Goal: Information Seeking & Learning: Learn about a topic

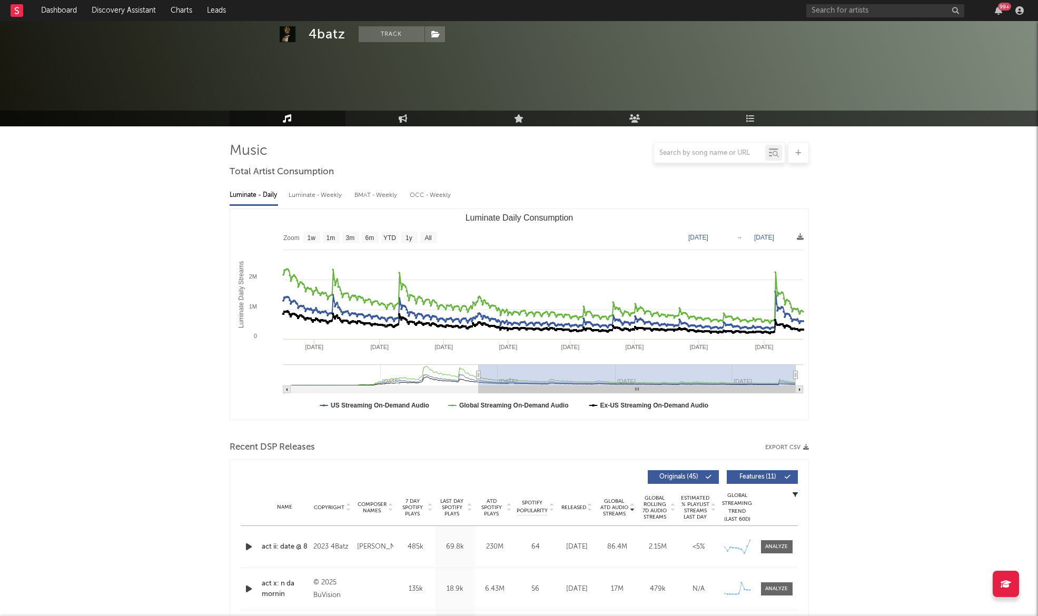
select select "6m"
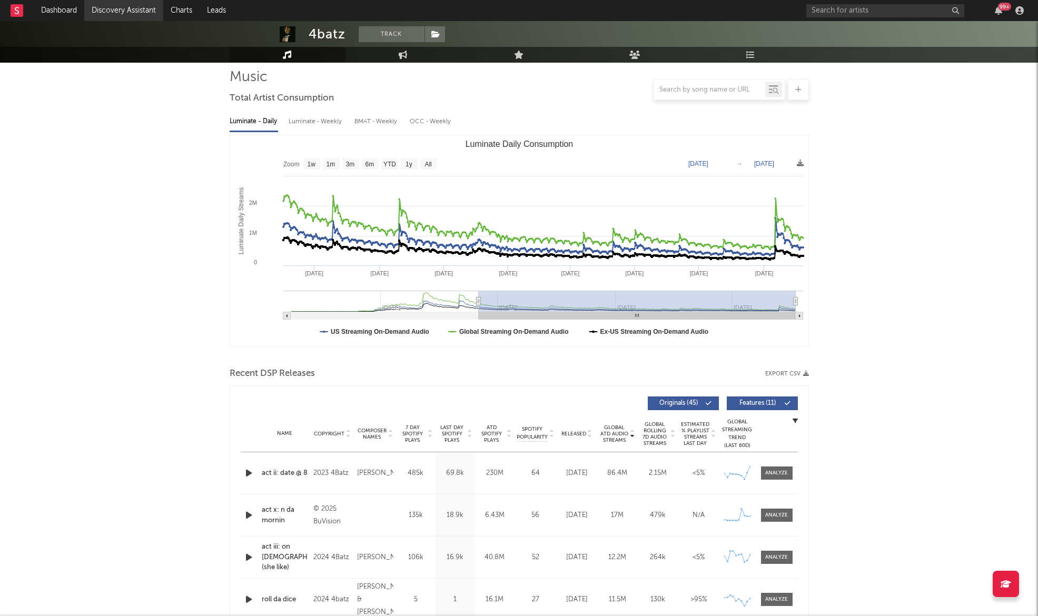
click at [127, 13] on link "Discovery Assistant" at bounding box center [123, 10] width 79 height 21
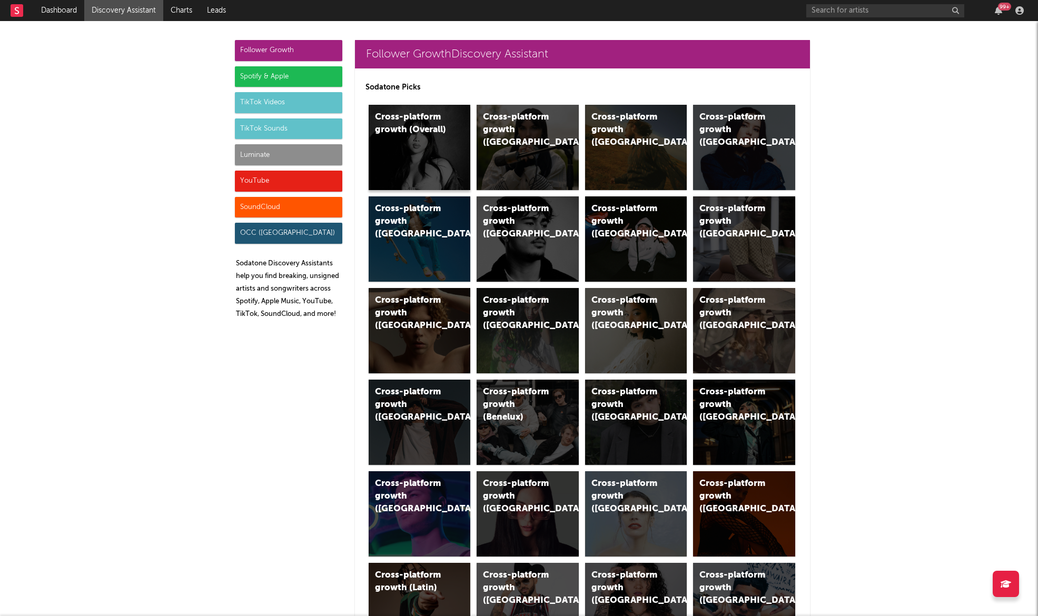
click at [433, 120] on div "Cross-platform growth (Overall)" at bounding box center [411, 123] width 72 height 25
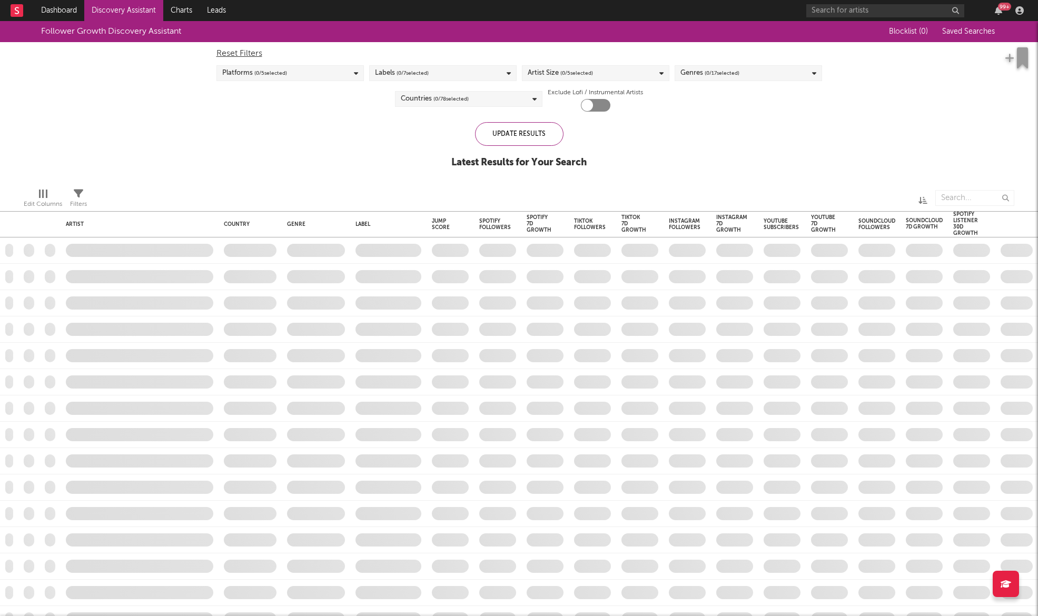
checkbox input "true"
click at [401, 74] on span "( 3 / 7 selected)" at bounding box center [412, 73] width 32 height 13
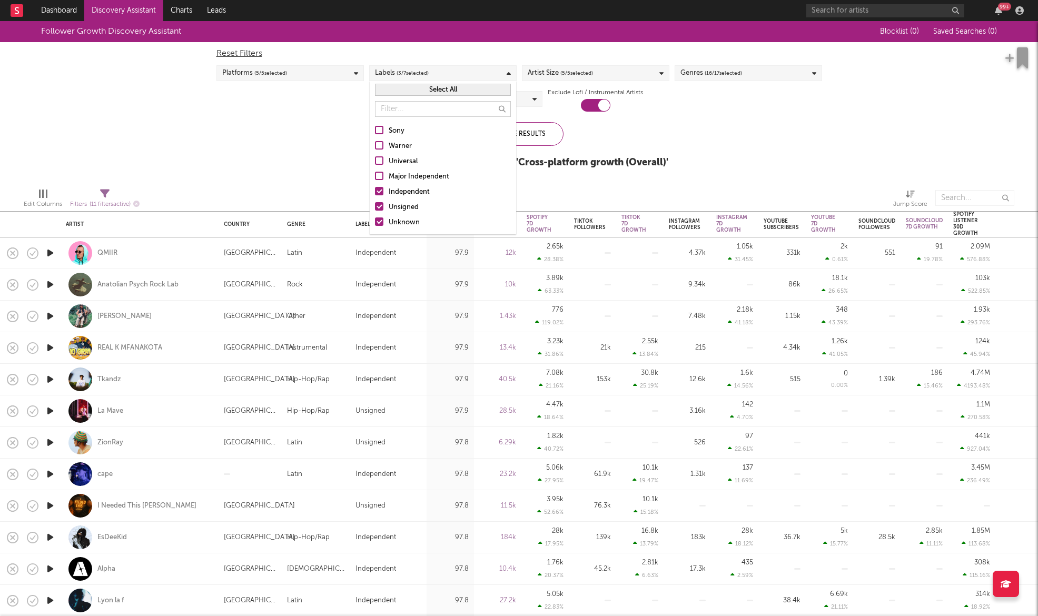
click at [412, 93] on button "Select All" at bounding box center [443, 90] width 136 height 12
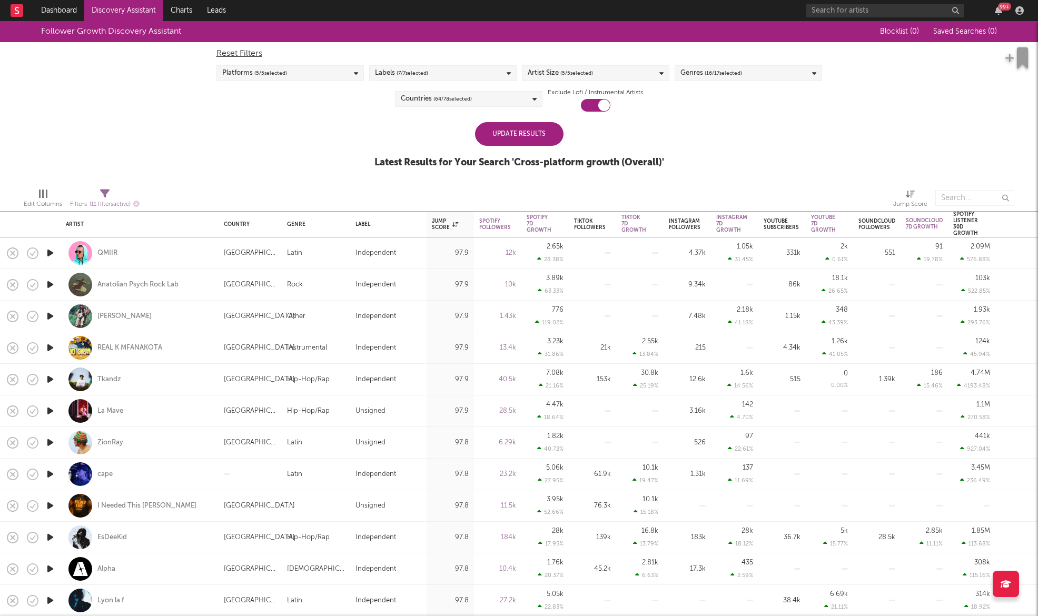
click at [672, 122] on div "Follower Growth Discovery Assistant Blocklist ( 0 ) Saved Searches ( 0 ) Reset …" at bounding box center [519, 100] width 1038 height 158
click at [595, 69] on div "Artist Size ( 5 / 5 selected)" at bounding box center [595, 73] width 147 height 16
click at [732, 113] on div "Follower Growth Discovery Assistant Blocklist ( 0 ) Saved Searches ( 0 ) Reset …" at bounding box center [519, 100] width 1038 height 158
click at [517, 96] on div "Countries ( 64 / 78 selected)" at bounding box center [468, 99] width 147 height 16
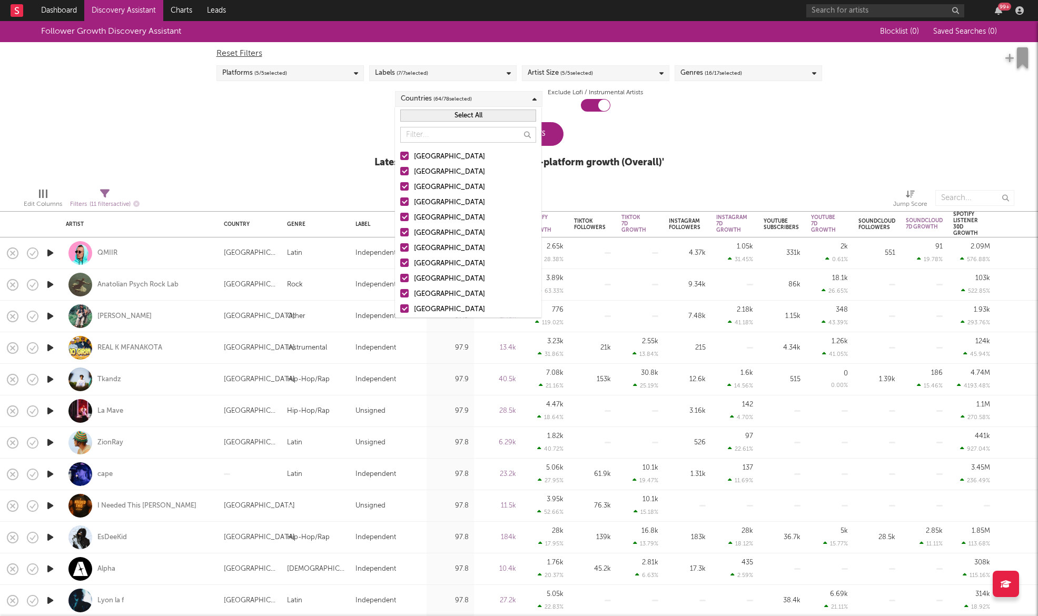
click at [462, 118] on button "Select All" at bounding box center [468, 116] width 136 height 12
click at [462, 118] on button "Deselect All" at bounding box center [468, 116] width 136 height 12
click at [403, 158] on div at bounding box center [404, 156] width 8 height 8
click at [400, 158] on input "[GEOGRAPHIC_DATA]" at bounding box center [400, 157] width 0 height 13
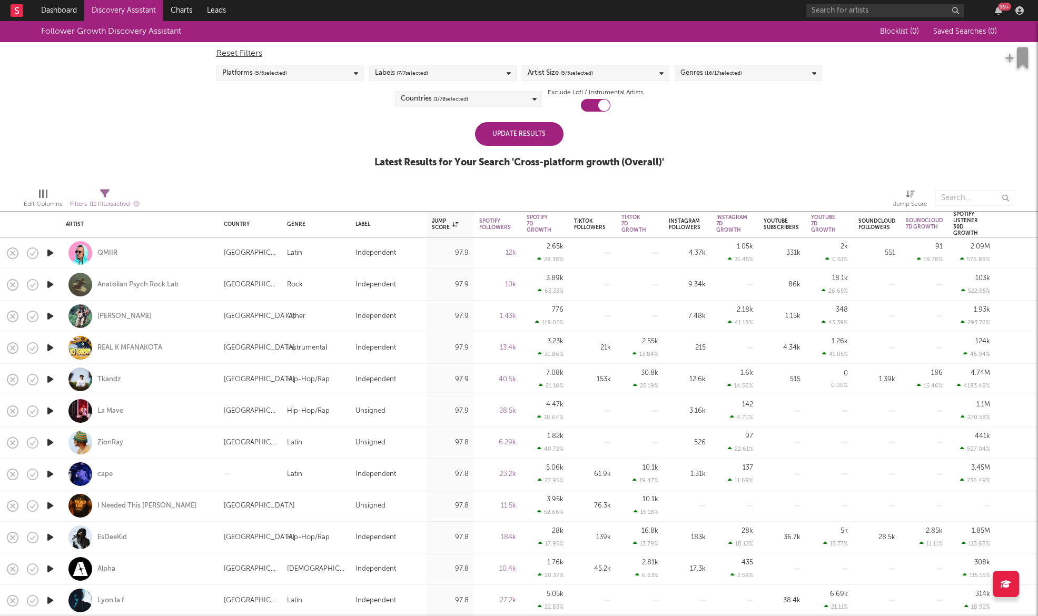
click at [555, 126] on div "Update Results" at bounding box center [519, 134] width 88 height 24
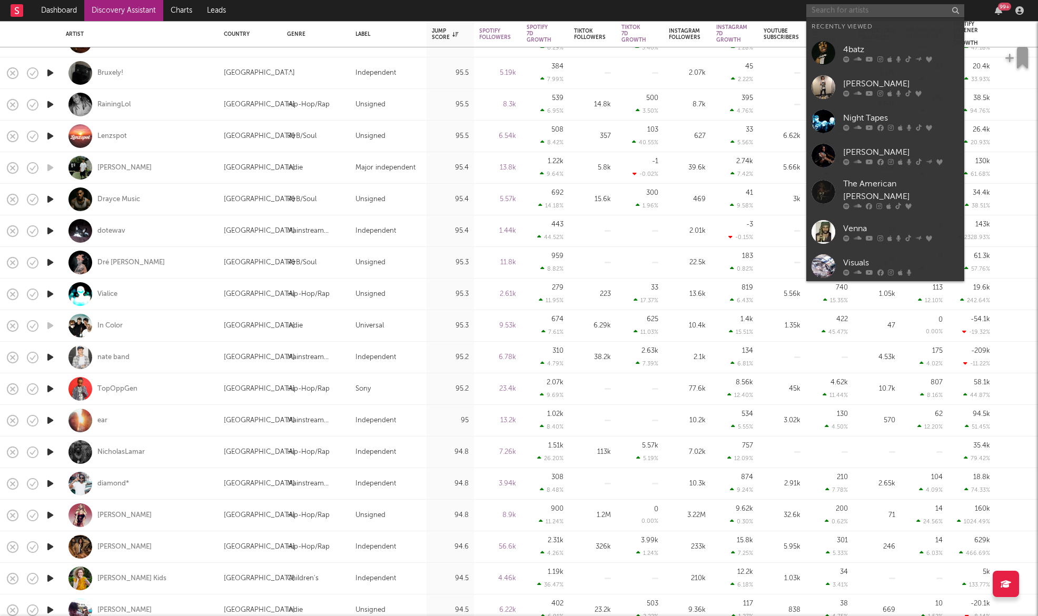
click at [895, 8] on input "text" at bounding box center [885, 10] width 158 height 13
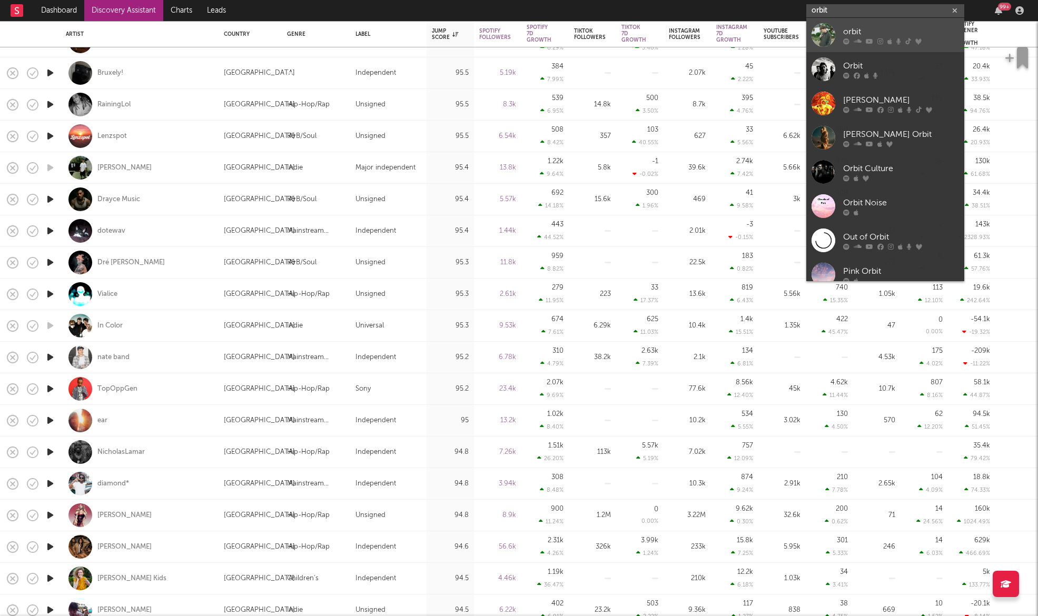
type input "orbit"
click at [882, 27] on div "orbit" at bounding box center [901, 31] width 116 height 13
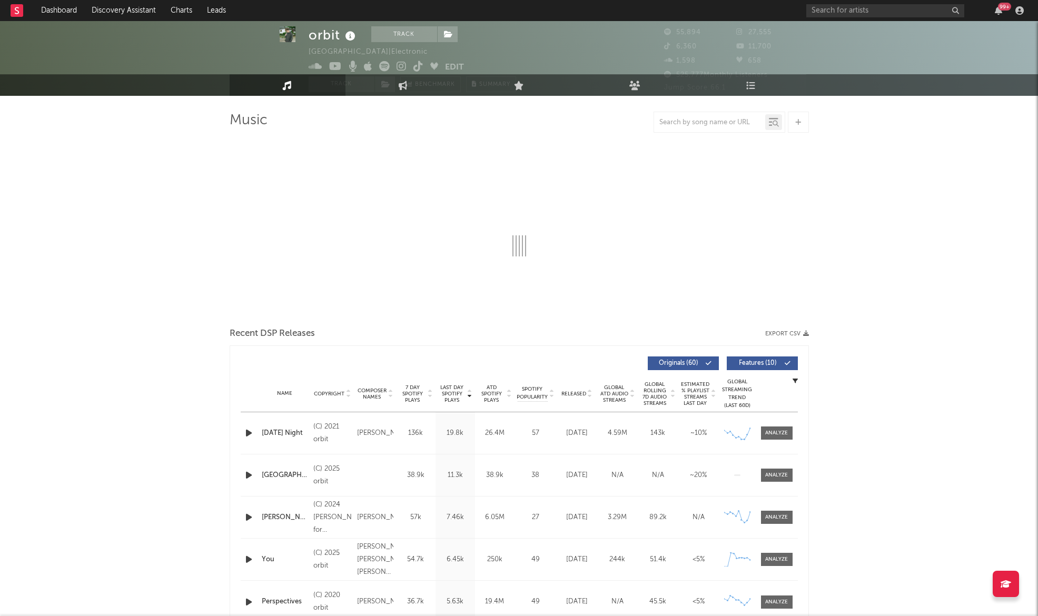
select select "6m"
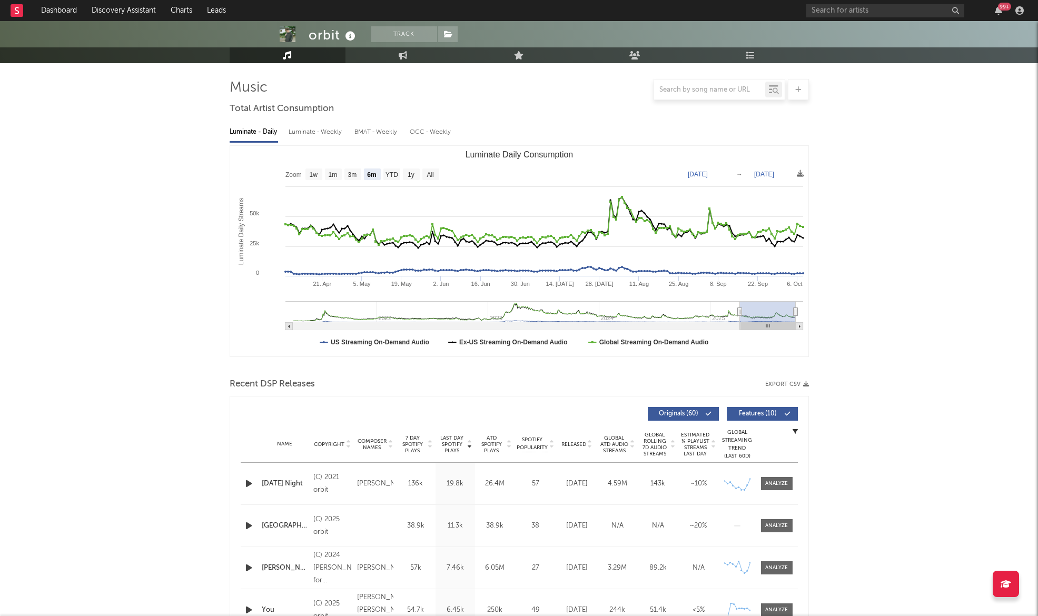
scroll to position [65, 0]
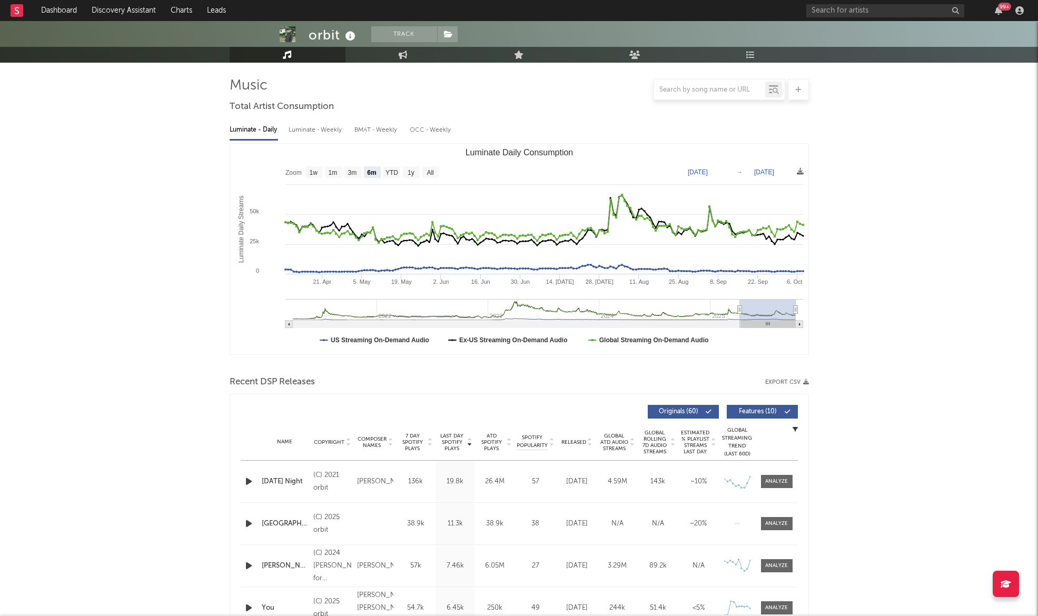
select select "6m"
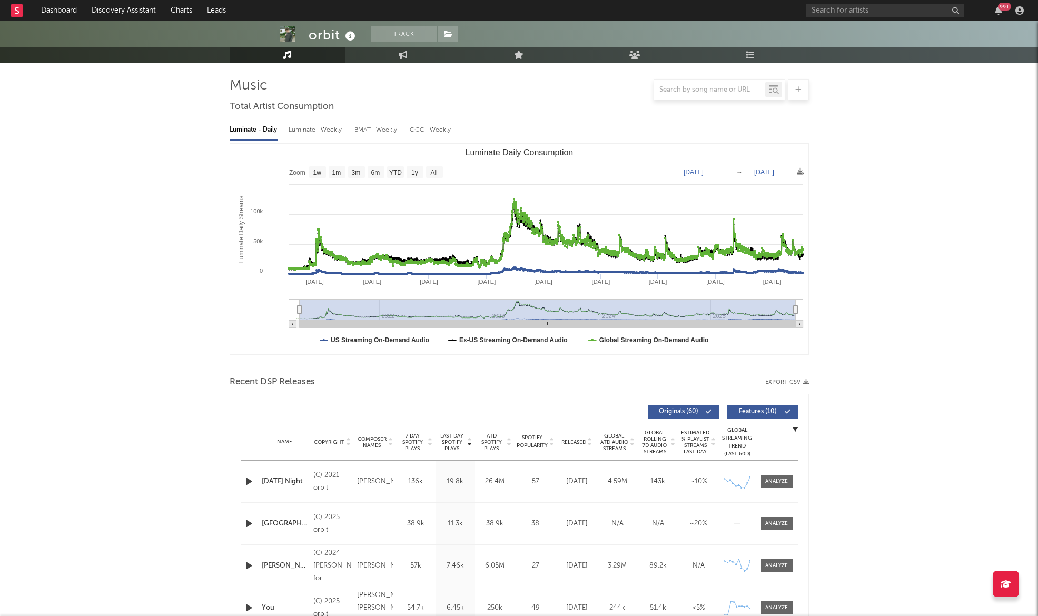
type input "[DATE]"
drag, startPoint x: 739, startPoint y: 308, endPoint x: 299, endPoint y: 335, distance: 440.5
click at [299, 335] on icon "Created with Highcharts 10.3.3 Luminate Daily Streams Luminate Daily Consumptio…" at bounding box center [519, 249] width 578 height 211
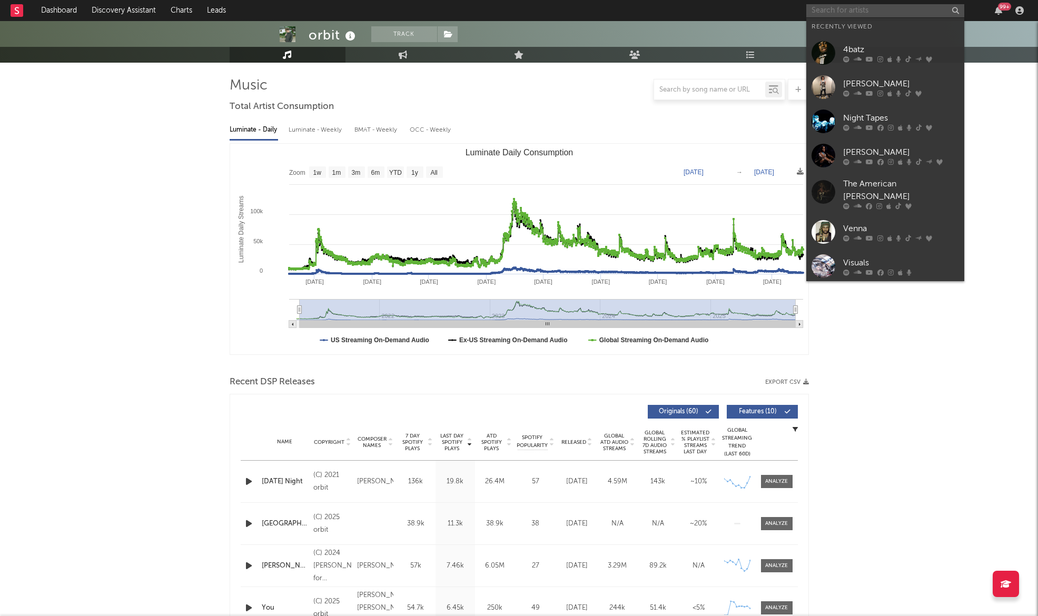
click at [871, 14] on input "text" at bounding box center [885, 10] width 158 height 13
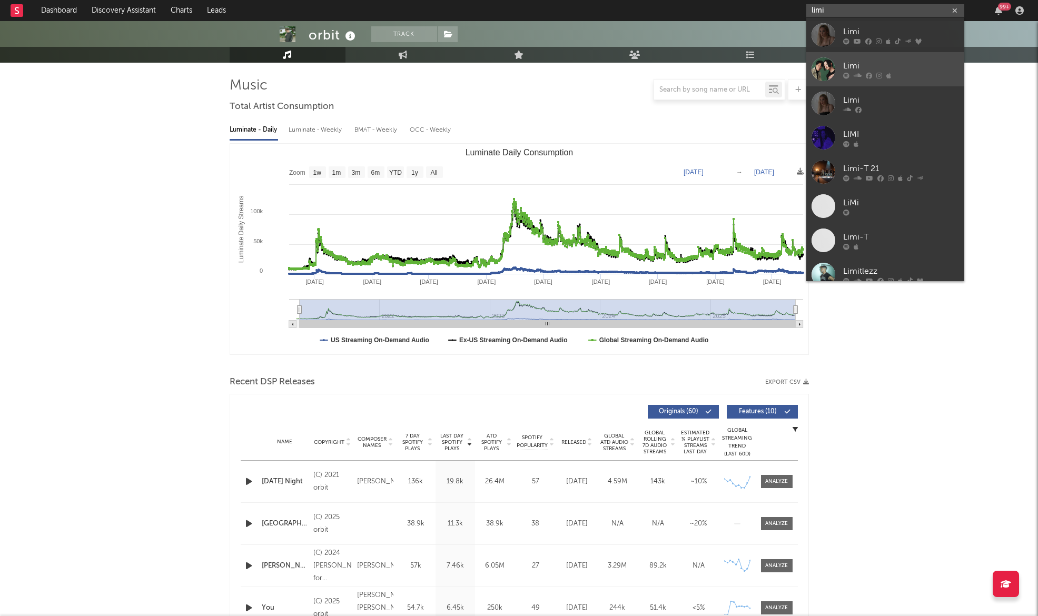
type input "limi"
click at [870, 58] on link "Limi" at bounding box center [885, 69] width 158 height 34
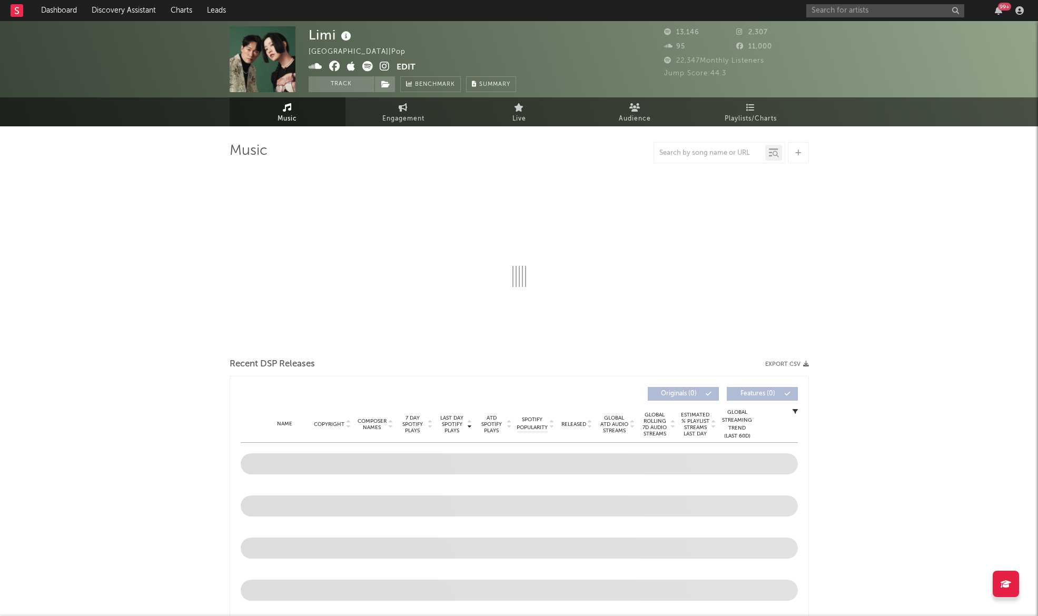
select select "6m"
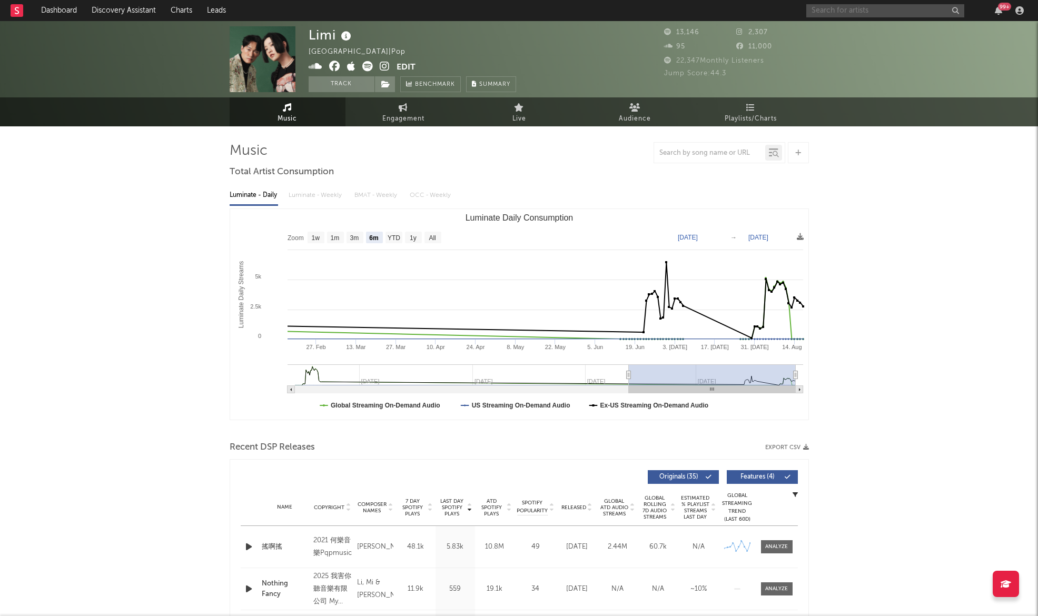
click at [855, 10] on input "text" at bounding box center [885, 10] width 158 height 13
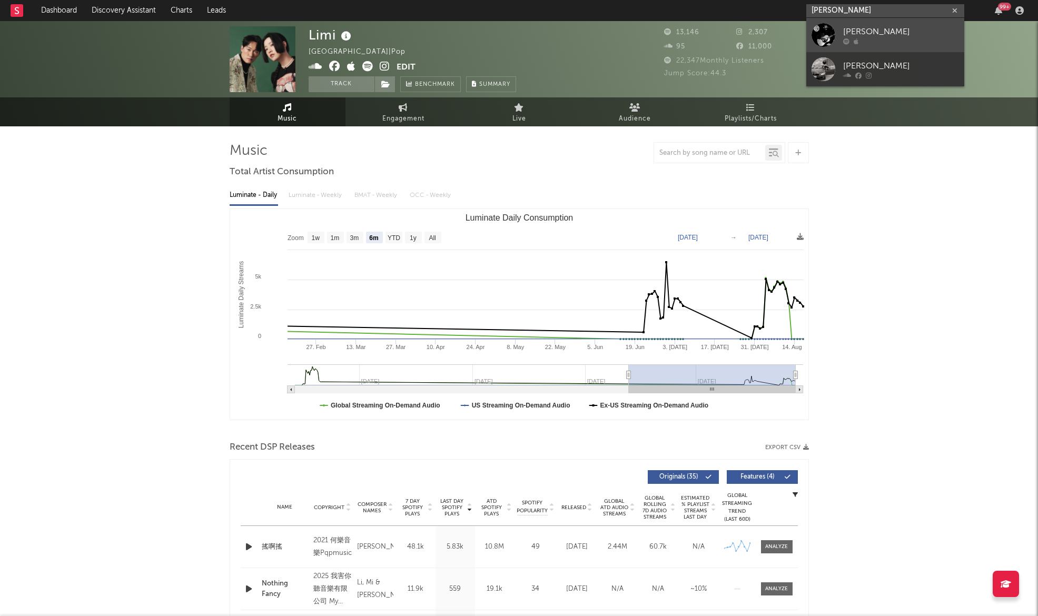
type input "[PERSON_NAME]"
click at [866, 37] on div "[PERSON_NAME]" at bounding box center [901, 31] width 116 height 13
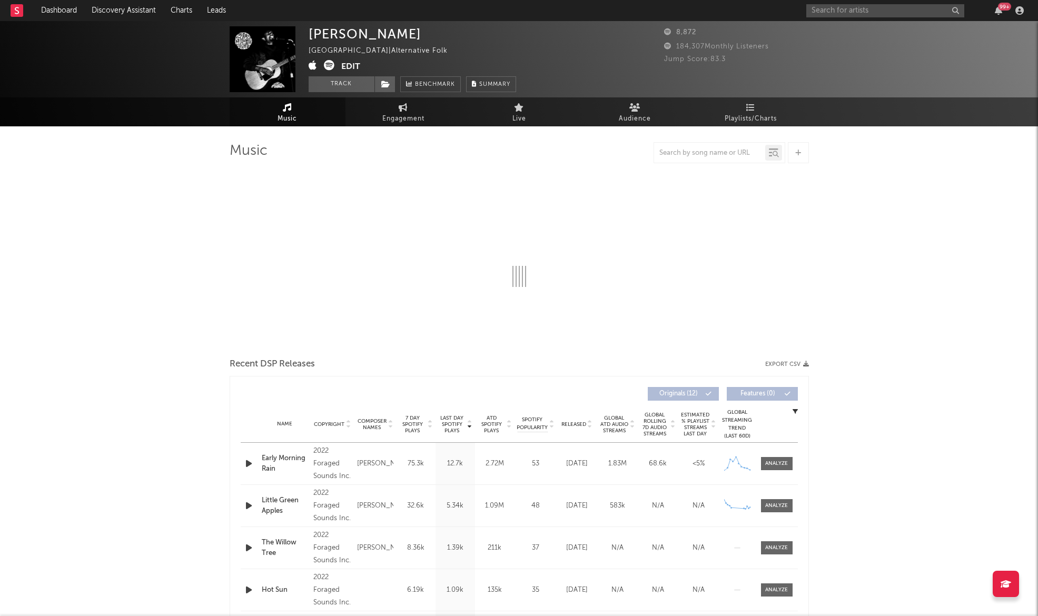
select select "6m"
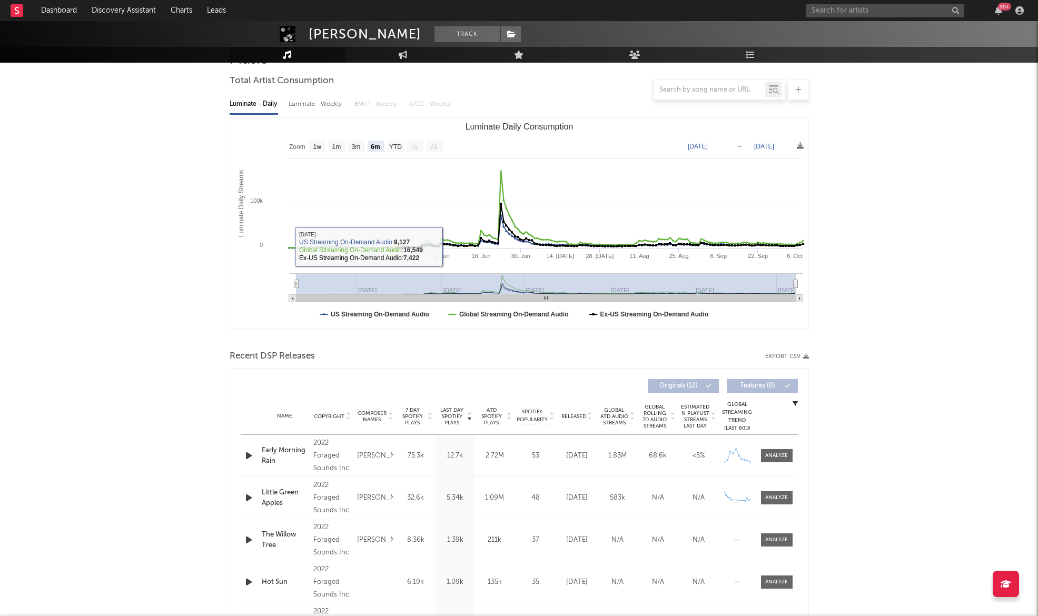
scroll to position [92, 0]
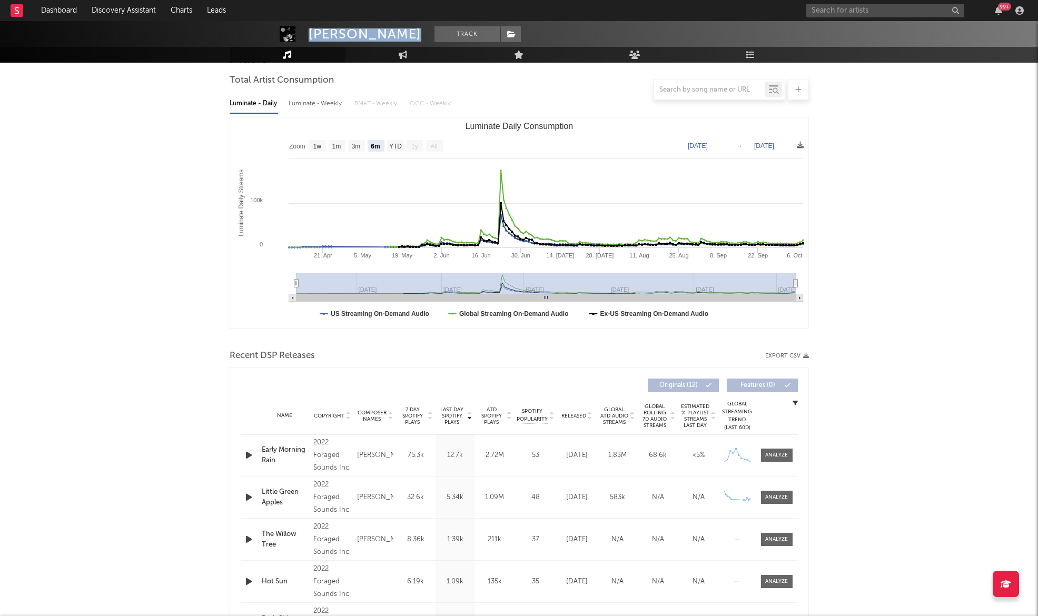
drag, startPoint x: 310, startPoint y: 34, endPoint x: 426, endPoint y: 33, distance: 116.4
click at [426, 33] on span "[PERSON_NAME] Track" at bounding box center [415, 34] width 212 height 16
copy div "[PERSON_NAME]"
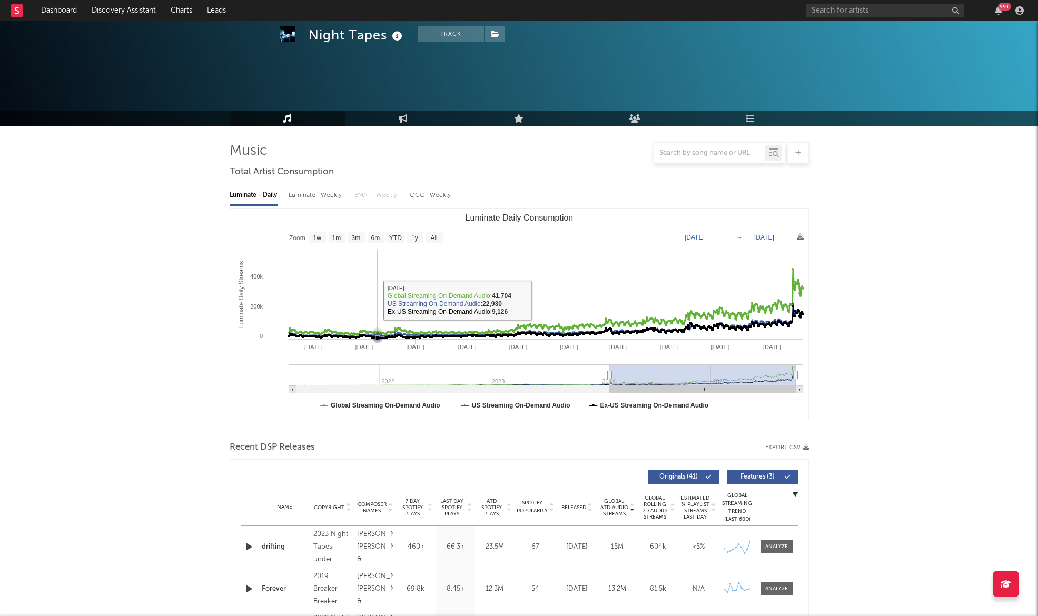
select select "6m"
